Goal: Task Accomplishment & Management: Use online tool/utility

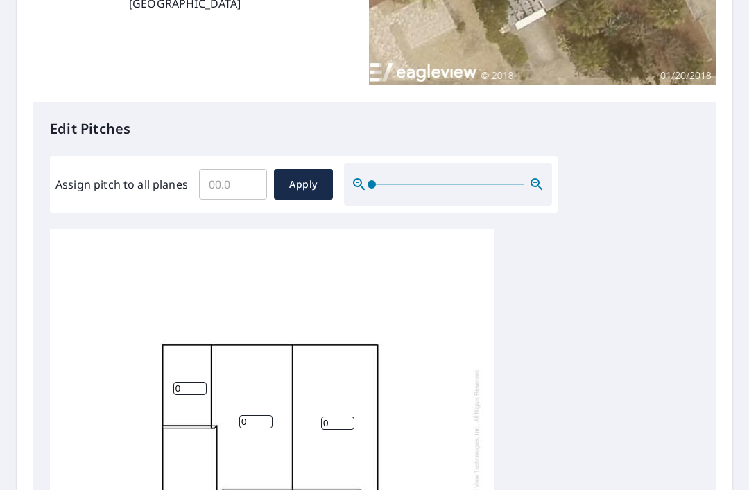
scroll to position [272, 0]
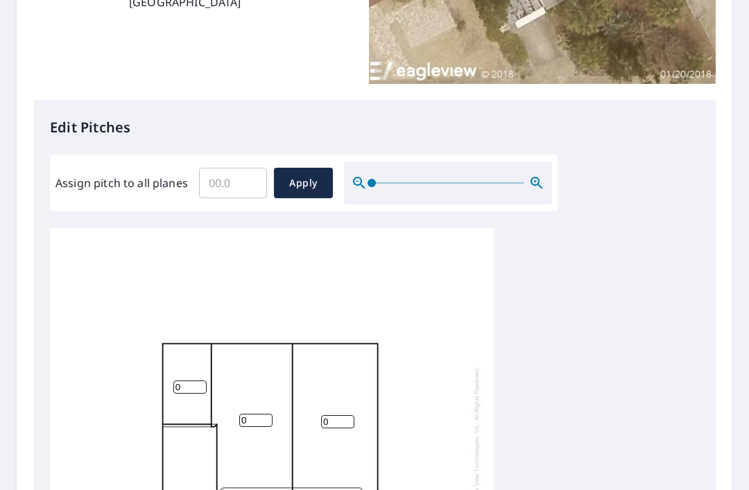
click at [247, 178] on input "Assign pitch to all planes" at bounding box center [233, 183] width 68 height 39
type input "3"
click at [313, 182] on span "Apply" at bounding box center [303, 183] width 37 height 17
type input "3"
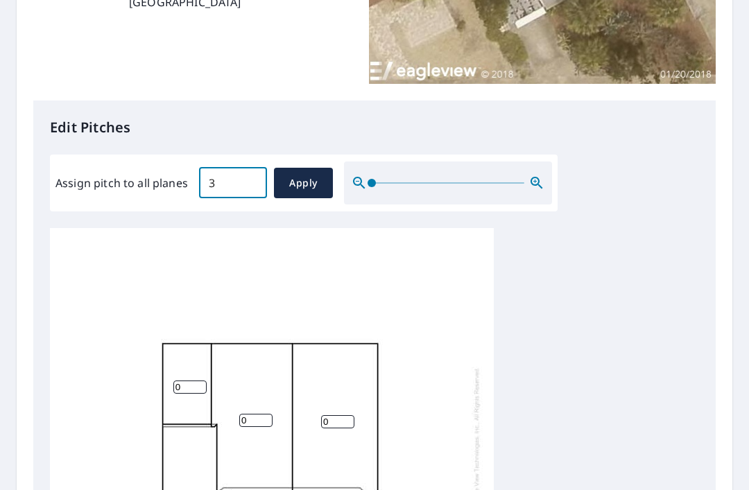
type input "3"
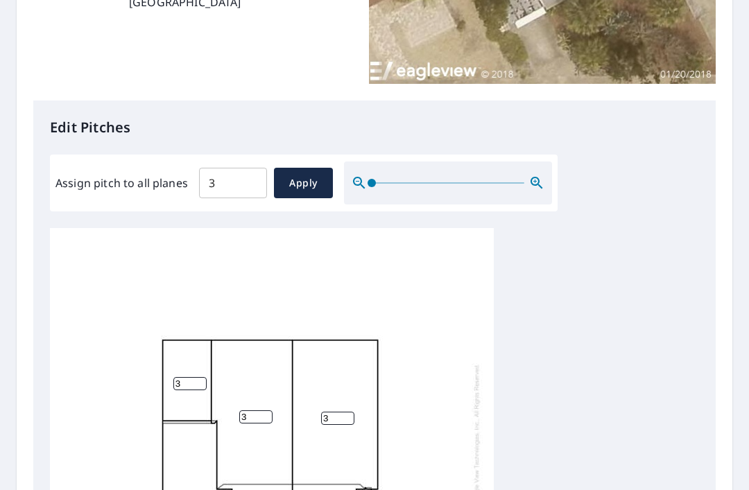
scroll to position [3, 0]
click at [188, 377] on input "3" at bounding box center [189, 383] width 33 height 13
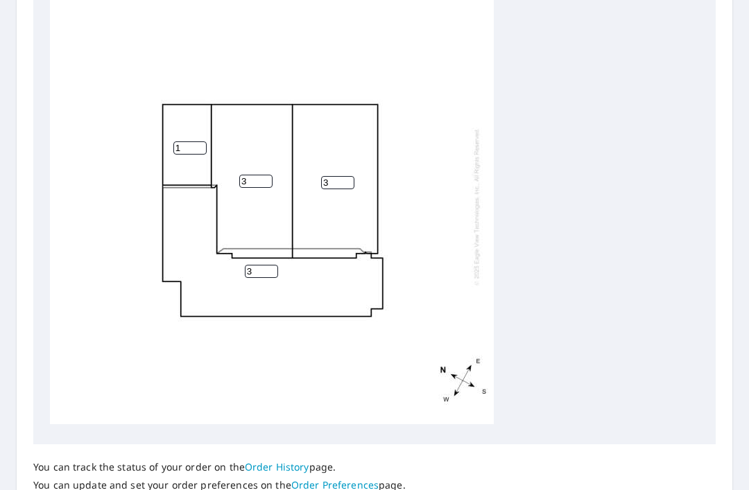
scroll to position [524, 0]
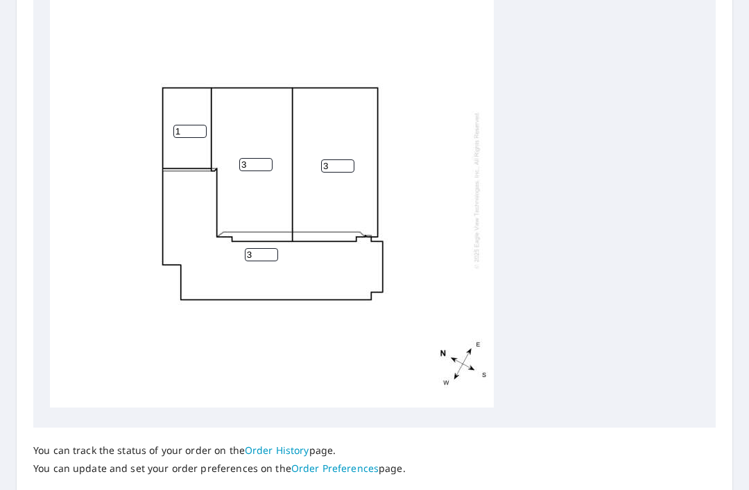
type input "1"
click at [274, 248] on input "3" at bounding box center [261, 254] width 33 height 13
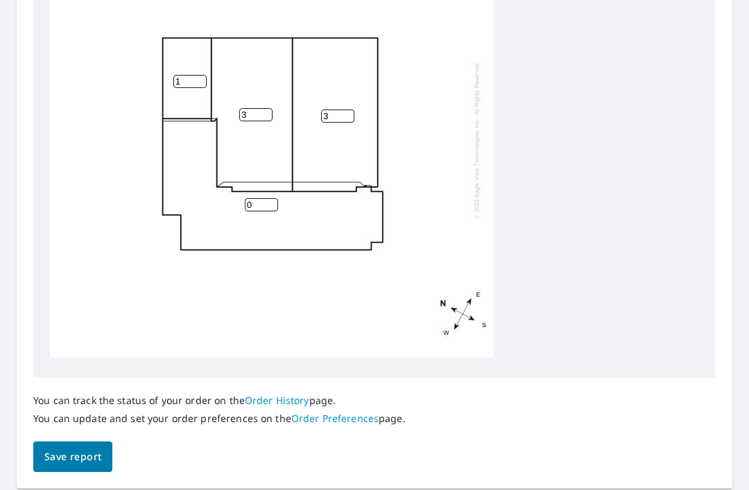
scroll to position [573, 0]
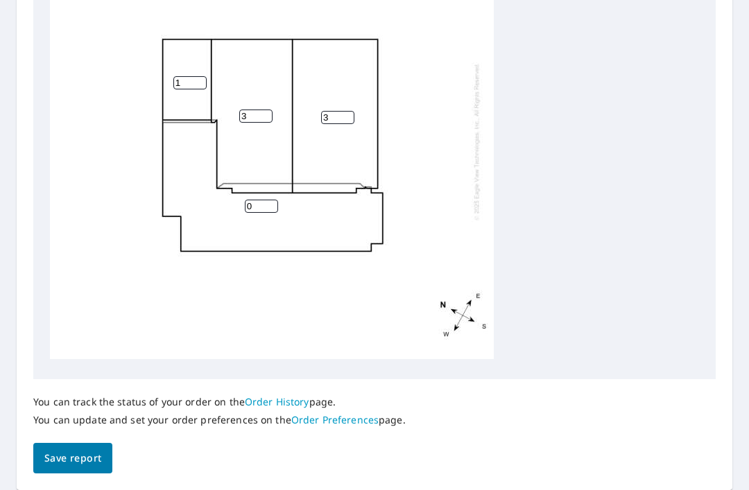
type input "0"
click at [81, 450] on span "Save report" at bounding box center [72, 458] width 57 height 17
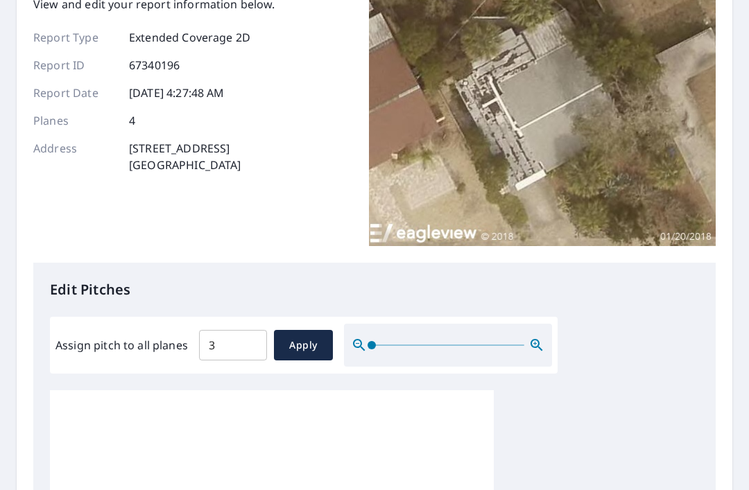
scroll to position [0, 0]
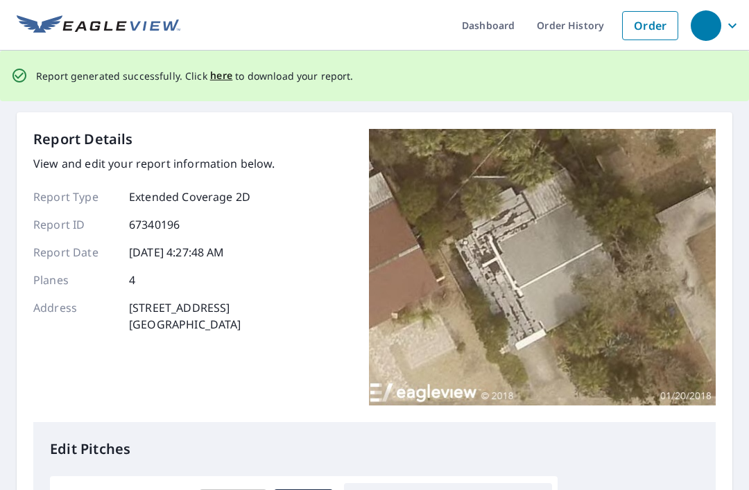
click at [222, 73] on span "here" at bounding box center [221, 75] width 23 height 17
